Goal: Feedback & Contribution: Leave review/rating

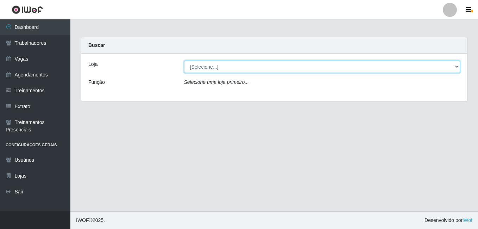
click at [238, 62] on select "[Selecione...] [PERSON_NAME]" at bounding box center [322, 67] width 277 height 12
select select "430"
click at [184, 61] on select "[Selecione...] [PERSON_NAME]" at bounding box center [322, 67] width 277 height 12
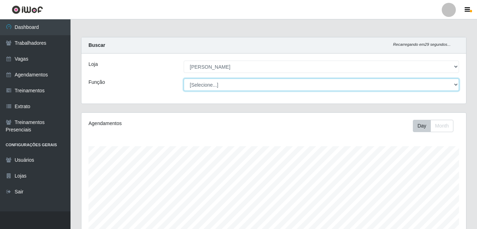
scroll to position [146, 384]
click at [224, 87] on select "[Selecione...] Auxiliar de Estacionamento Auxiliar de Estacionamento + Auxiliar…" at bounding box center [321, 85] width 275 height 12
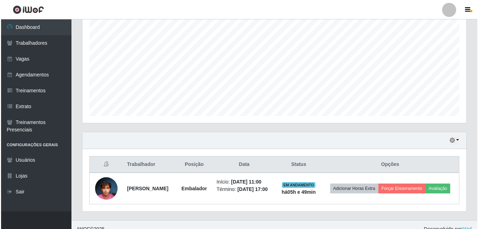
scroll to position [150, 0]
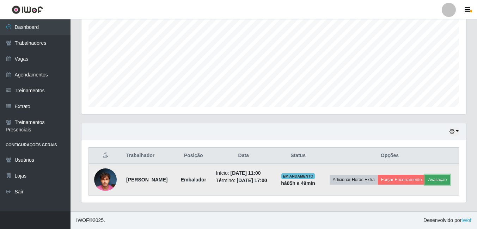
click at [425, 184] on button "Avaliação" at bounding box center [437, 180] width 25 height 10
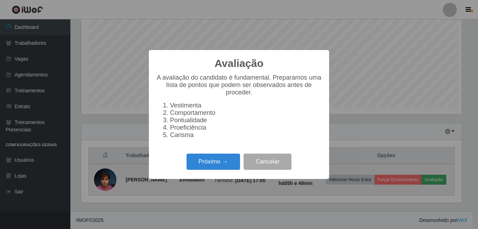
scroll to position [146, 381]
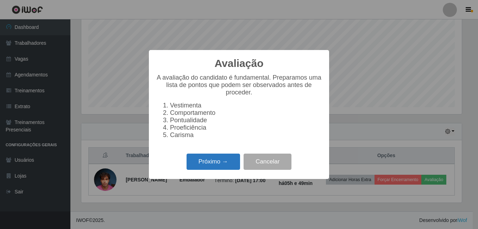
click at [225, 164] on button "Próximo →" at bounding box center [214, 162] width 54 height 17
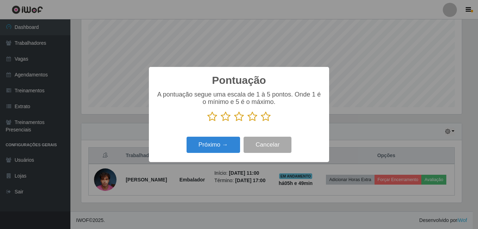
scroll to position [352142, 351907]
click at [266, 120] on icon at bounding box center [266, 116] width 10 height 11
click at [261, 122] on input "radio" at bounding box center [261, 122] width 0 height 0
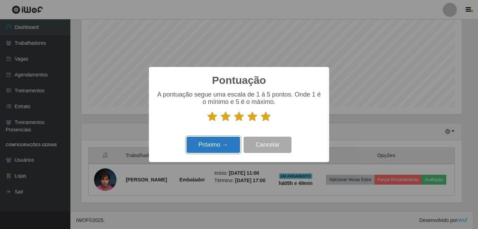
click at [228, 144] on button "Próximo →" at bounding box center [214, 145] width 54 height 17
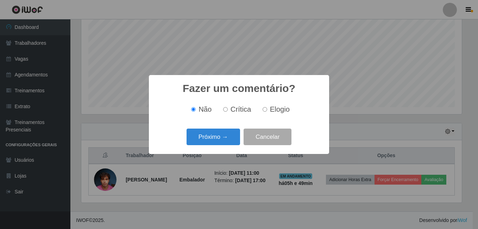
click at [273, 112] on span "Elogio" at bounding box center [280, 109] width 20 height 8
click at [267, 112] on input "Elogio" at bounding box center [265, 109] width 5 height 5
radio input "true"
click at [224, 136] on button "Próximo →" at bounding box center [214, 137] width 54 height 17
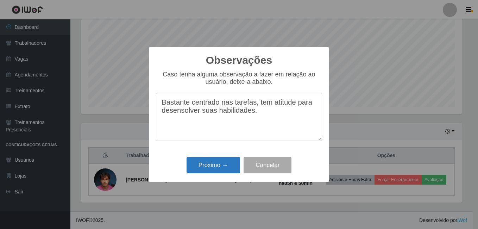
type textarea "Bastante centrado nas tarefas, tem atitude para desensolver suas habilidades."
click at [222, 173] on button "Próximo →" at bounding box center [214, 165] width 54 height 17
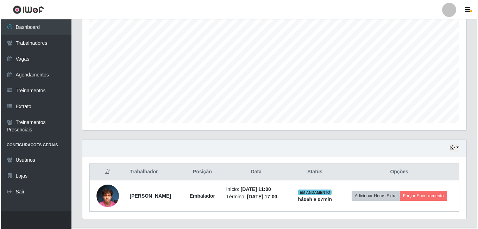
scroll to position [141, 0]
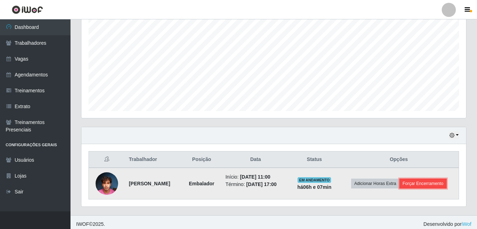
click at [425, 184] on button "Forçar Encerramento" at bounding box center [422, 184] width 47 height 10
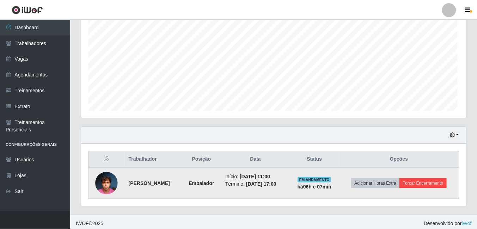
scroll to position [146, 381]
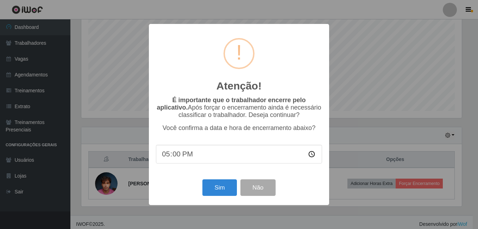
drag, startPoint x: 267, startPoint y: 30, endPoint x: 228, endPoint y: 31, distance: 39.1
click at [217, 28] on div "Atenção! × É importante que o trabalhador encerre pelo aplicativo. Após forçar …" at bounding box center [239, 114] width 180 height 181
click at [271, 191] on button "Não" at bounding box center [258, 187] width 35 height 17
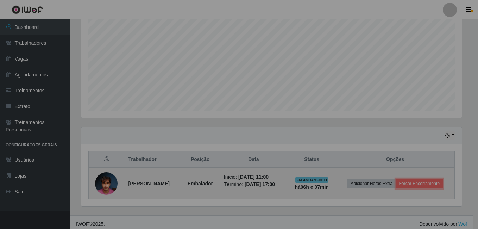
scroll to position [146, 384]
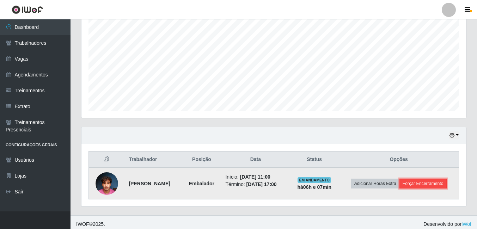
click at [427, 184] on button "Forçar Encerramento" at bounding box center [422, 184] width 47 height 10
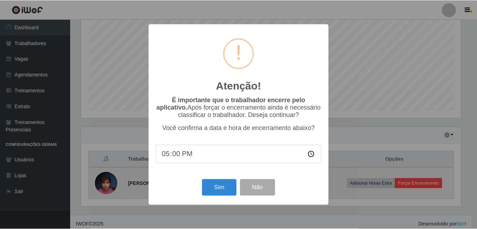
scroll to position [146, 381]
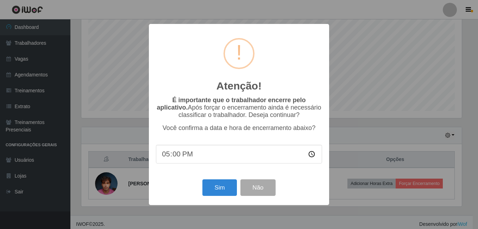
click at [184, 157] on input "17:00" at bounding box center [239, 154] width 166 height 19
click at [179, 156] on input "17:00" at bounding box center [239, 154] width 166 height 19
type input "17:30"
click at [224, 194] on button "Sim" at bounding box center [220, 187] width 34 height 17
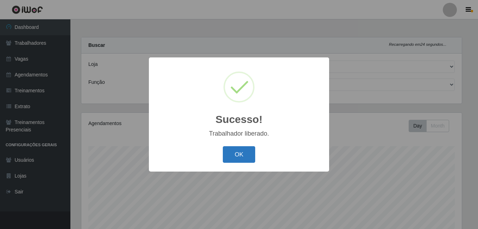
click at [246, 154] on button "OK" at bounding box center [239, 154] width 33 height 17
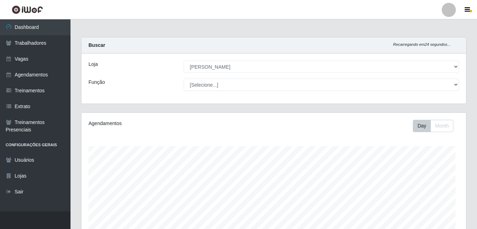
scroll to position [146, 384]
